Goal: Transaction & Acquisition: Purchase product/service

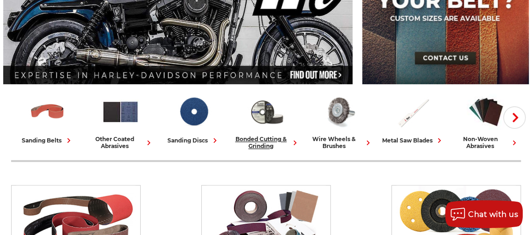
click at [265, 138] on div "bonded cutting & grinding" at bounding box center [267, 142] width 66 height 14
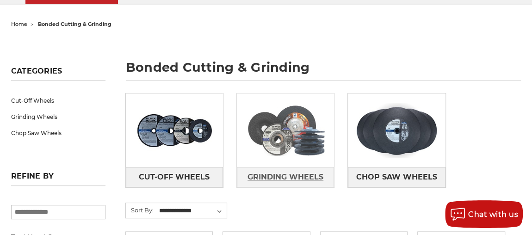
click at [295, 170] on span "Grinding Wheels" at bounding box center [285, 177] width 76 height 16
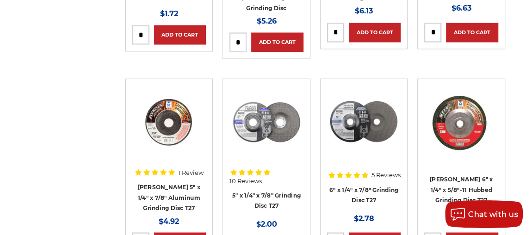
scroll to position [799, 0]
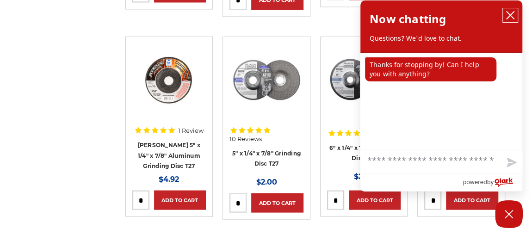
click at [512, 11] on icon "close chatbox" at bounding box center [509, 15] width 9 height 9
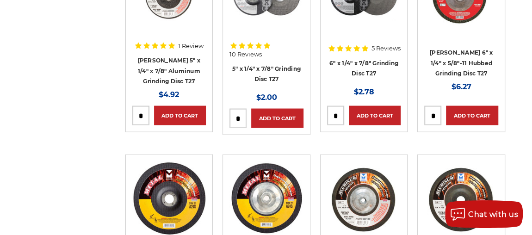
scroll to position [841, 0]
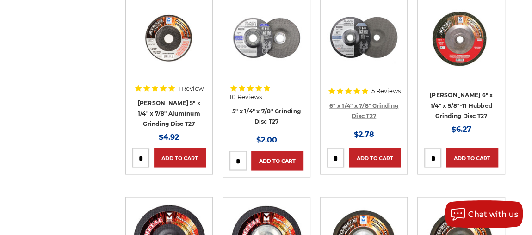
click at [373, 102] on link "6" x 1/4" x 7/8" Grinding Disc T27" at bounding box center [363, 111] width 69 height 18
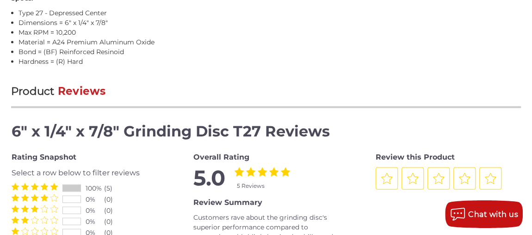
scroll to position [799, 0]
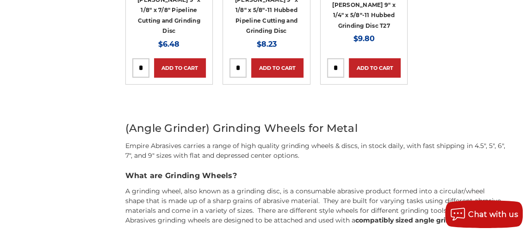
scroll to position [1585, 0]
